Goal: Navigation & Orientation: Understand site structure

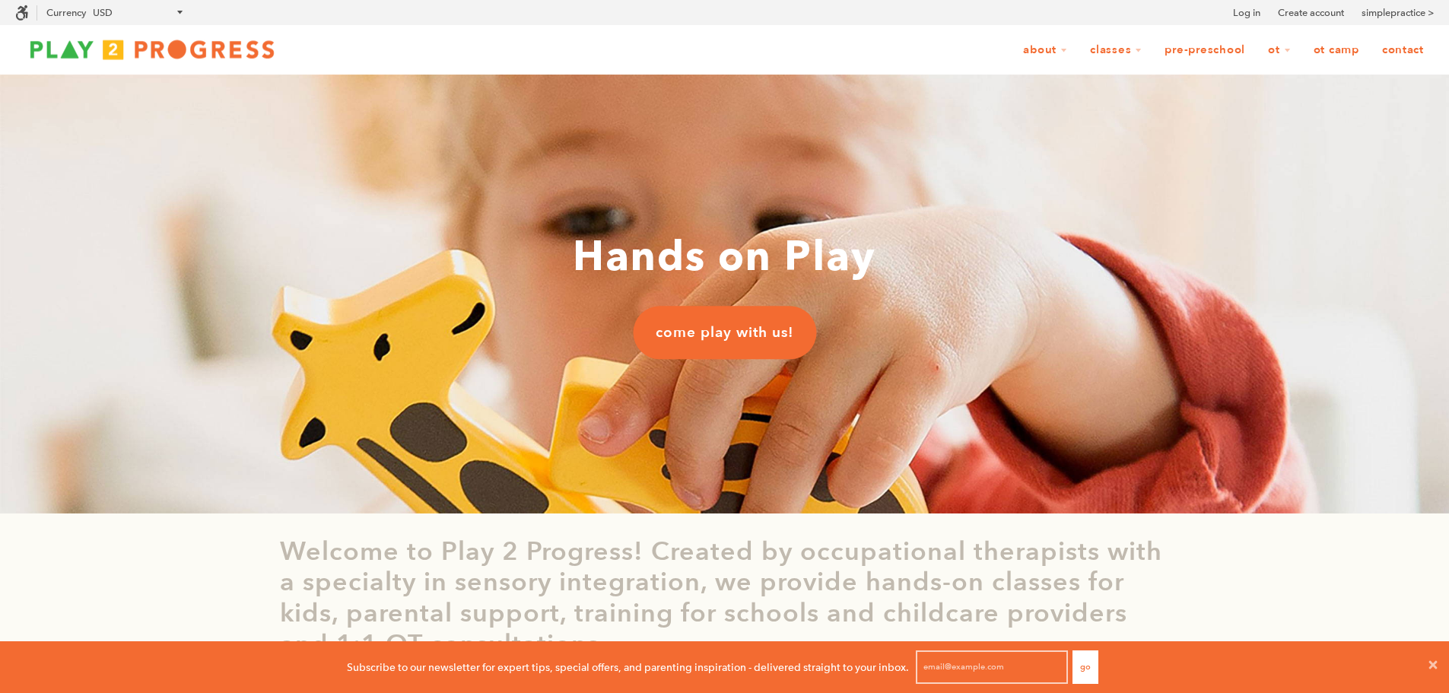
scroll to position [1, 12]
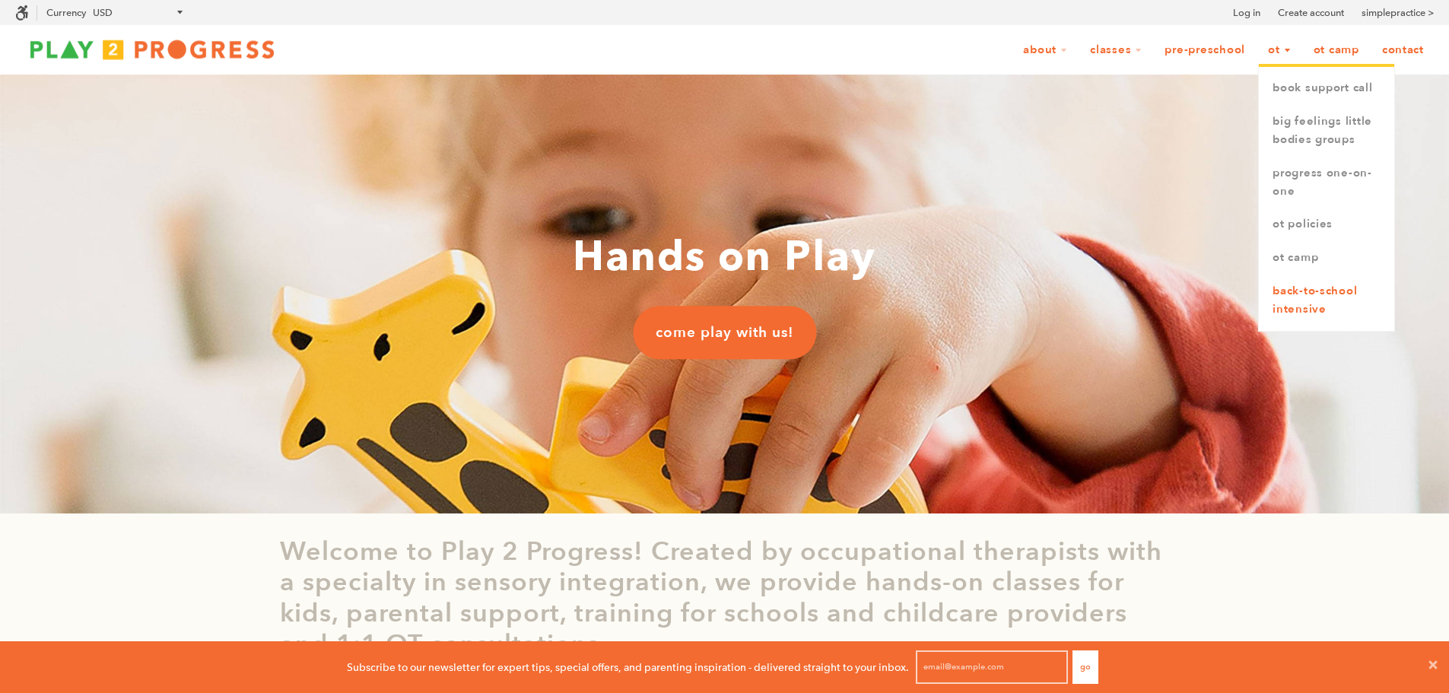
click at [1313, 287] on link "Back-to-School Intensive" at bounding box center [1326, 301] width 135 height 52
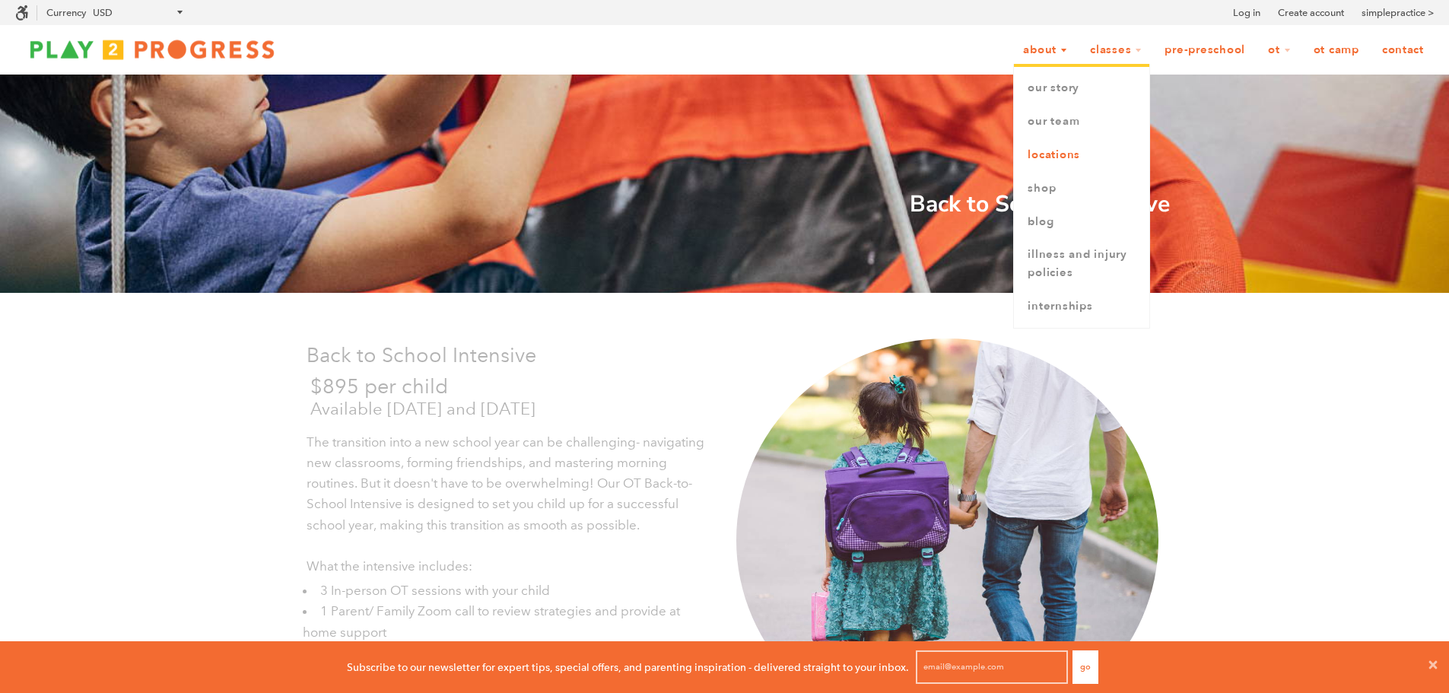
click at [1058, 144] on link "Locations" at bounding box center [1081, 154] width 135 height 33
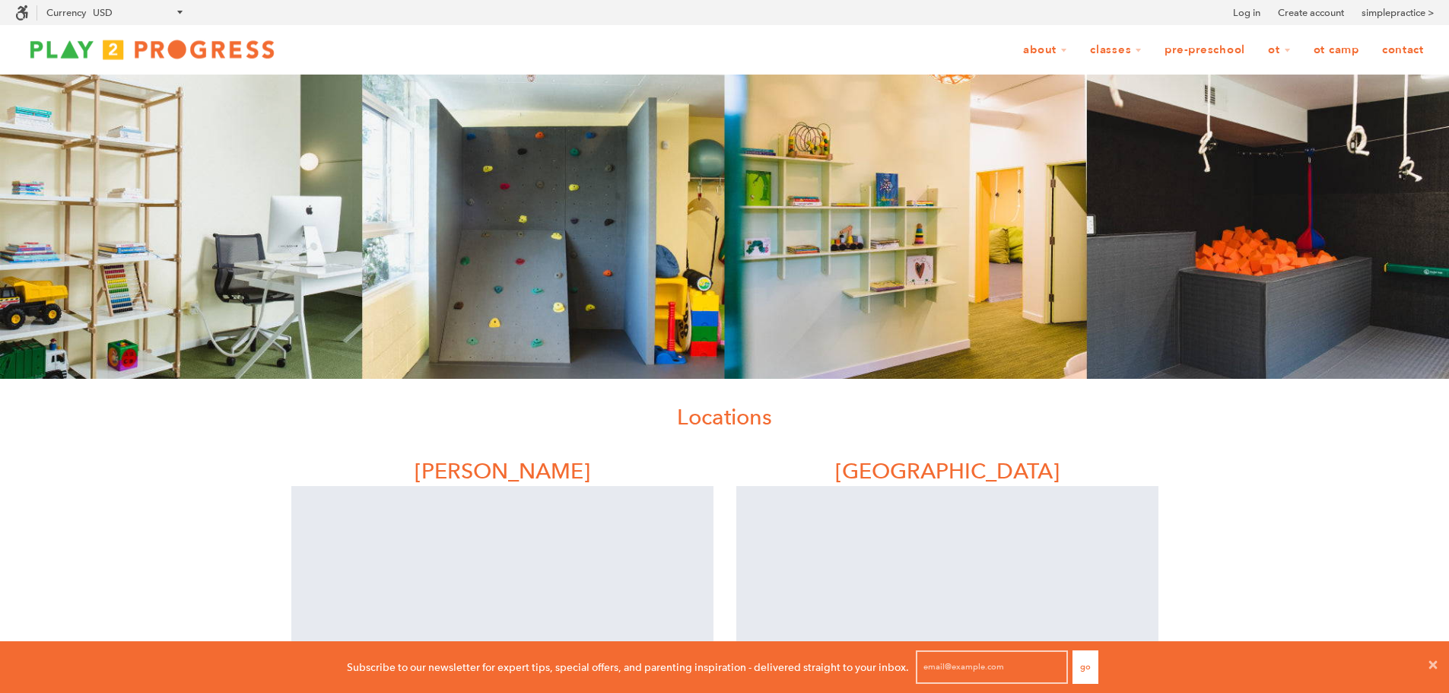
scroll to position [12, 12]
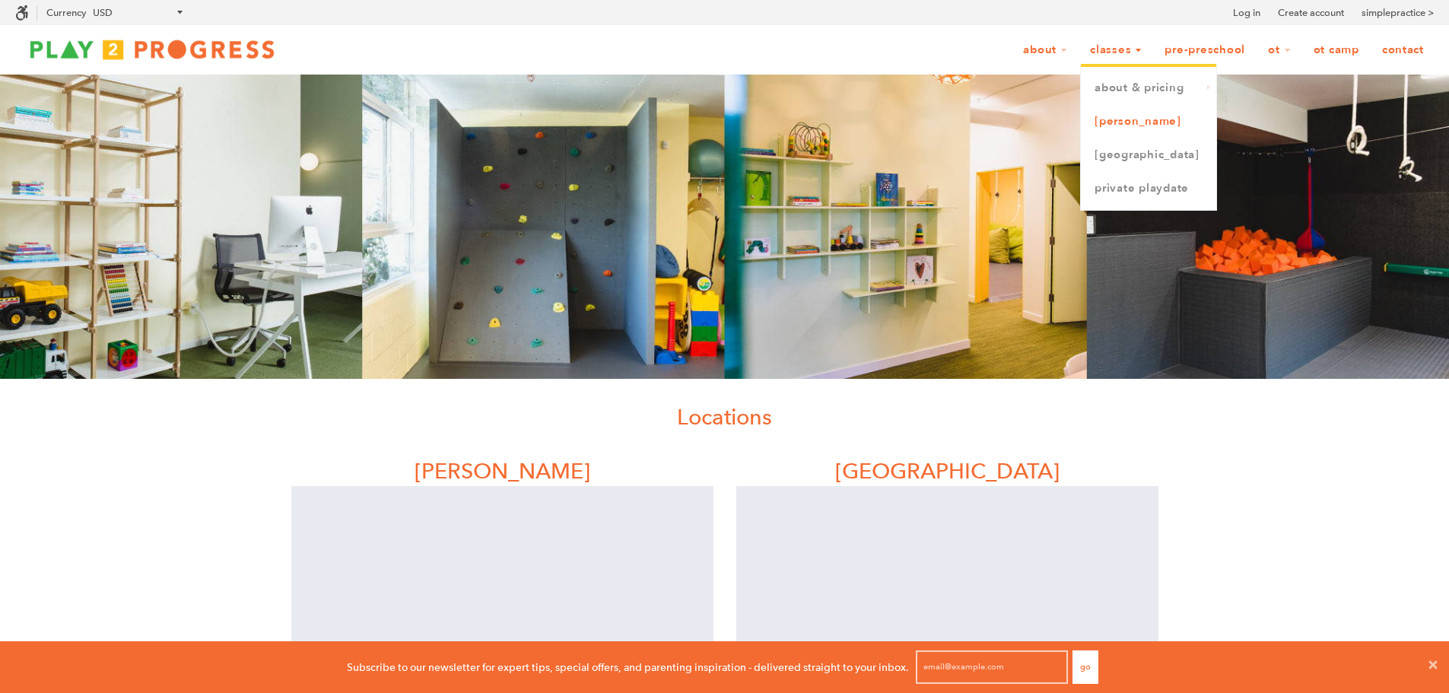
click at [1114, 127] on link "[PERSON_NAME]" at bounding box center [1148, 121] width 135 height 33
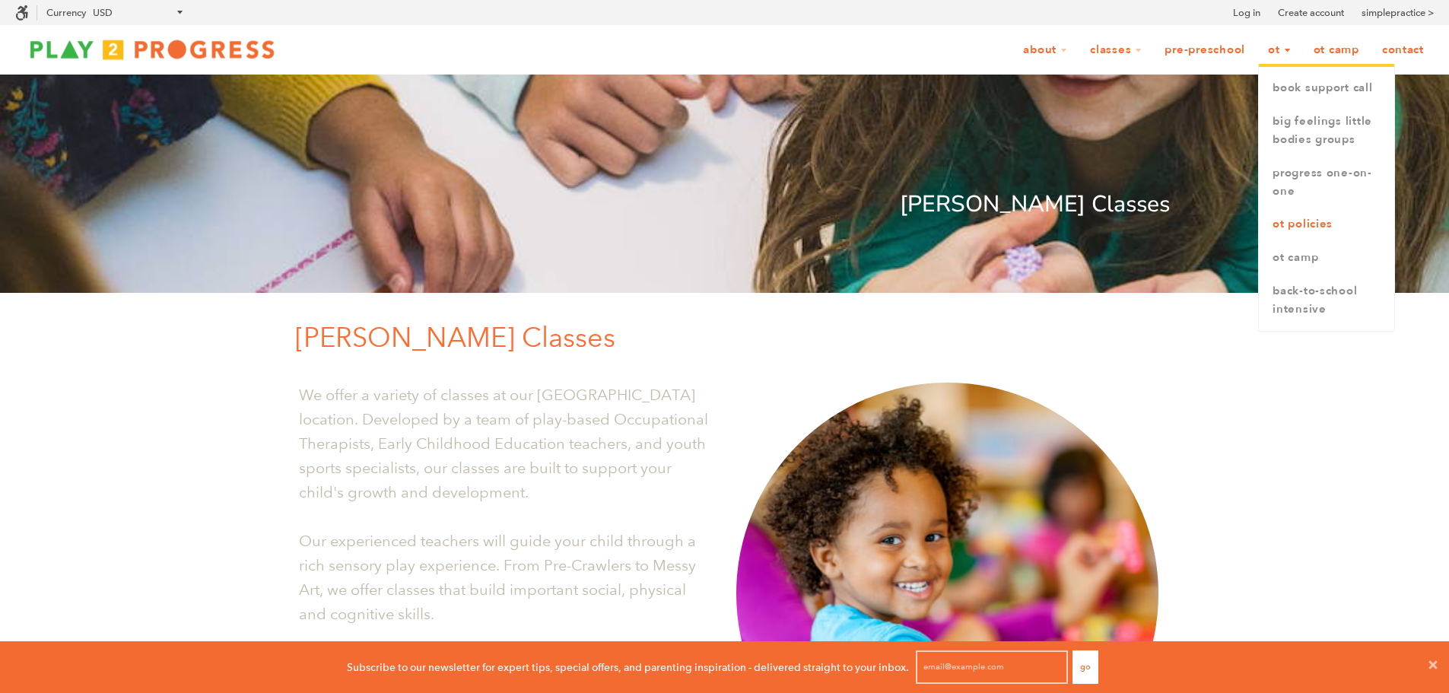
click at [1310, 214] on link "OT Policies" at bounding box center [1326, 224] width 135 height 33
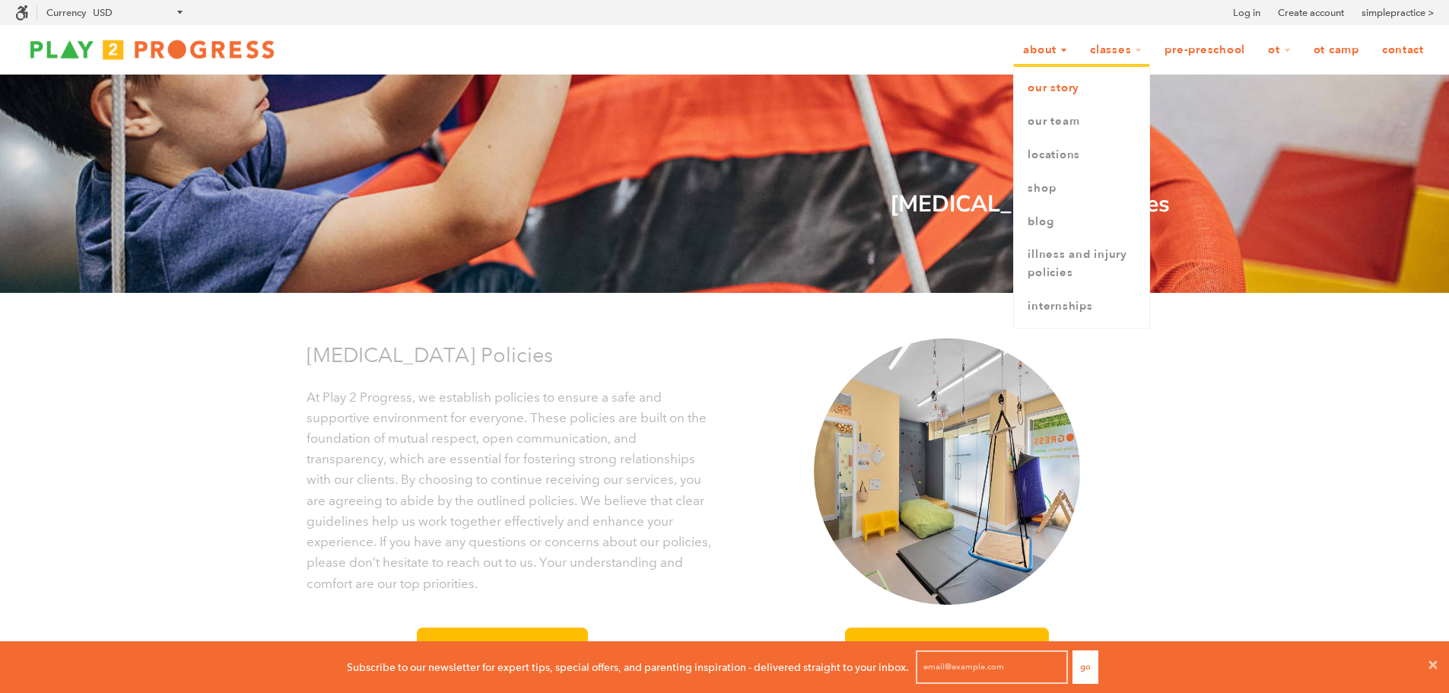
click at [1053, 91] on link "Our Story" at bounding box center [1081, 87] width 135 height 33
